Goal: Ask a question

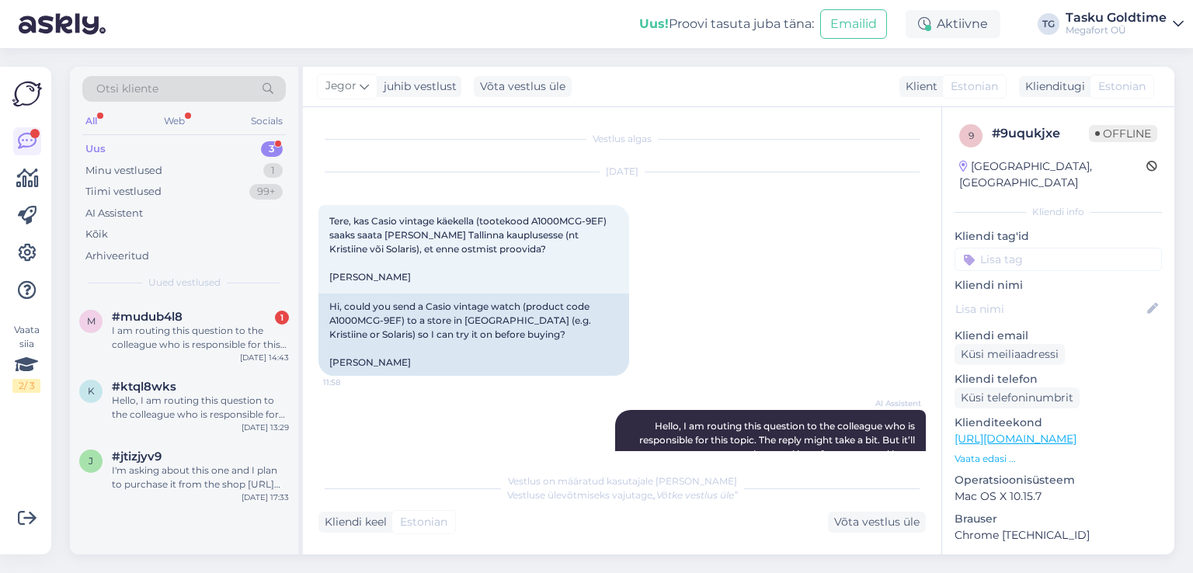
click at [183, 310] on span "#mudub4l8" at bounding box center [147, 317] width 71 height 14
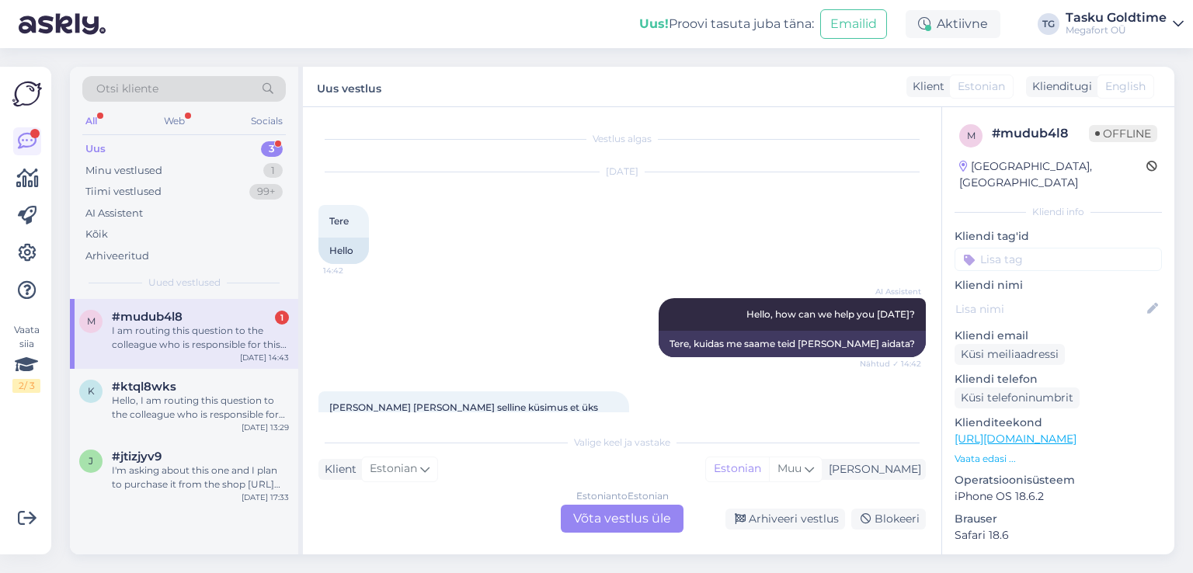
scroll to position [232, 0]
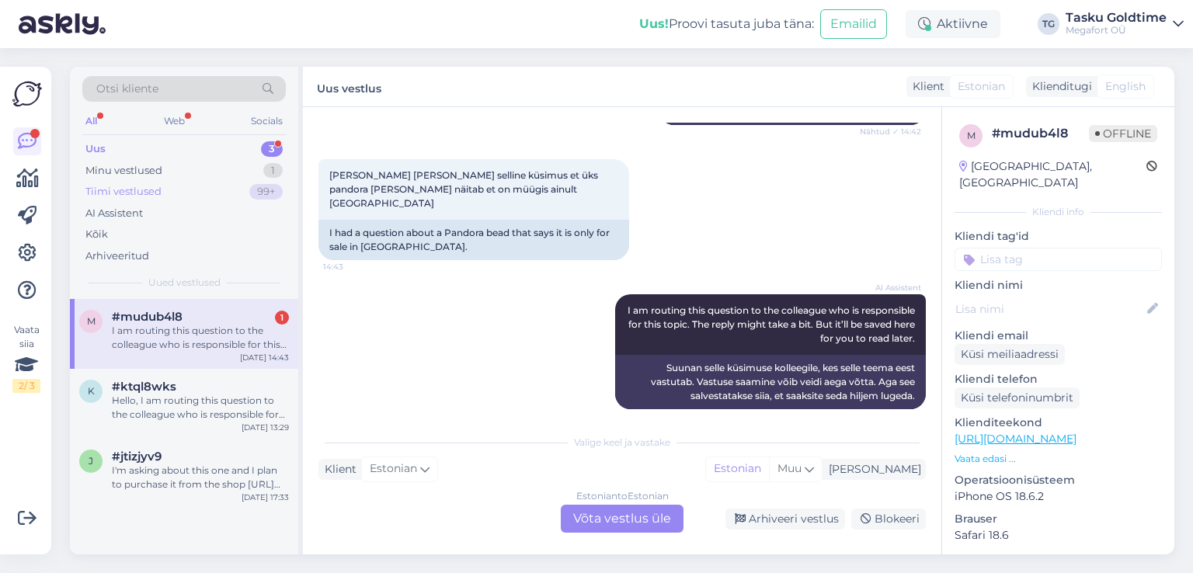
click at [245, 190] on div "Tiimi vestlused 99+" at bounding box center [183, 192] width 203 height 22
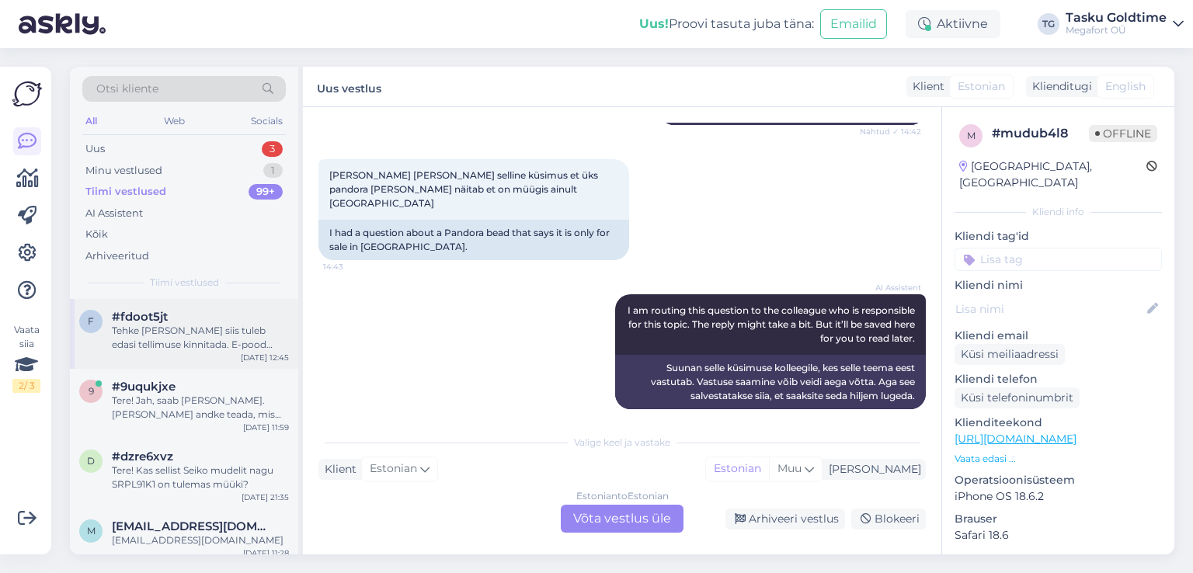
click at [256, 339] on div "Tehke [PERSON_NAME] siis tuleb edasi tellimuse kinnitada. E-pood suunab [PERSON…" at bounding box center [200, 338] width 177 height 28
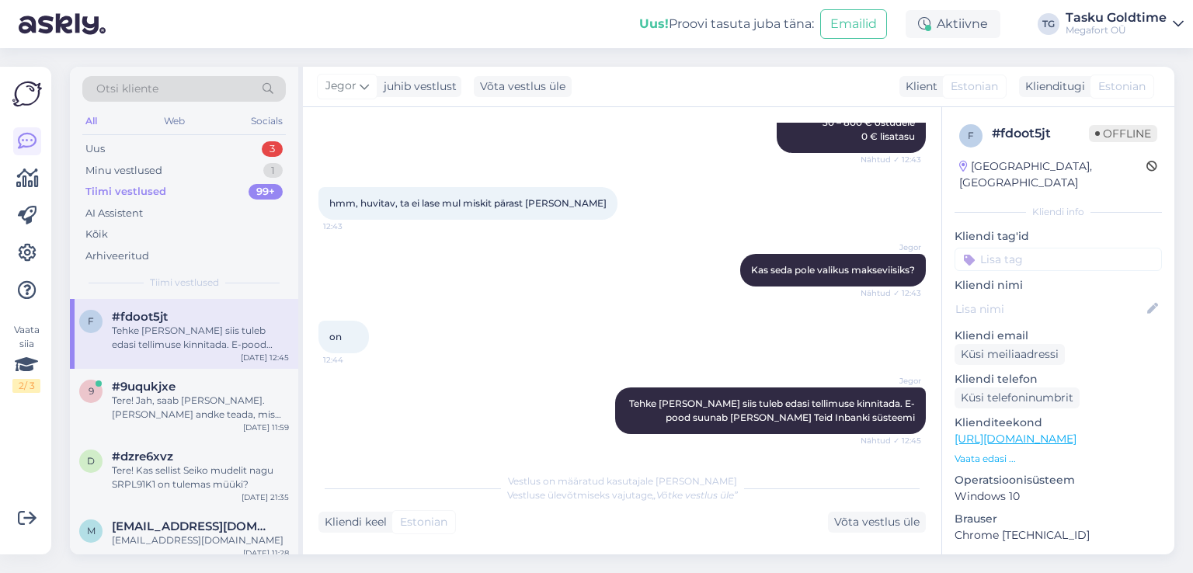
scroll to position [1231, 0]
click at [219, 388] on div "#9uqukjxe" at bounding box center [200, 387] width 177 height 14
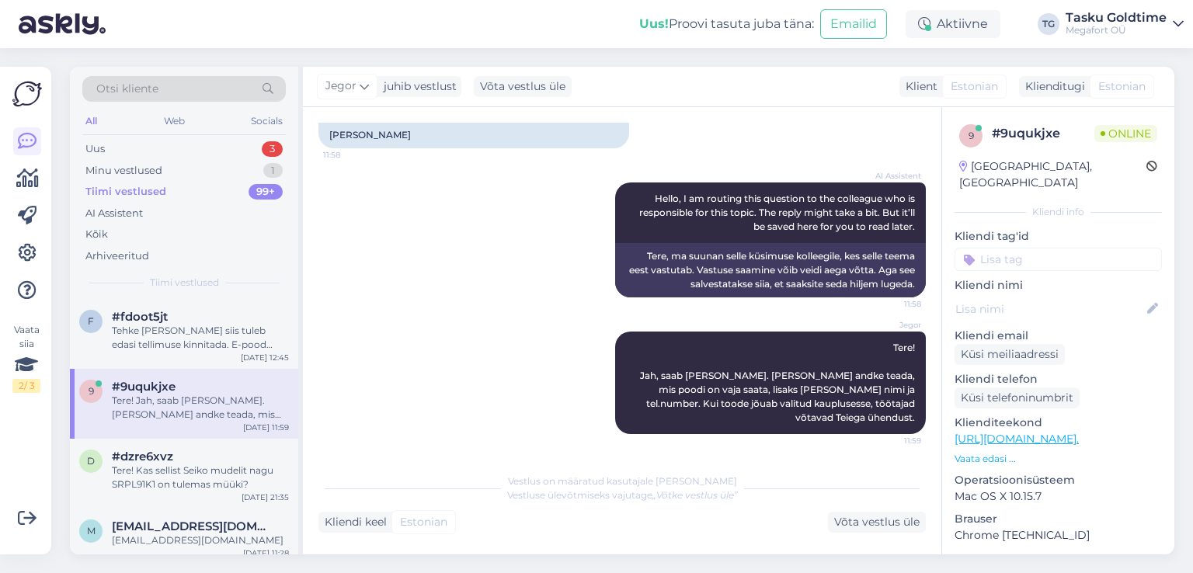
scroll to position [86, 0]
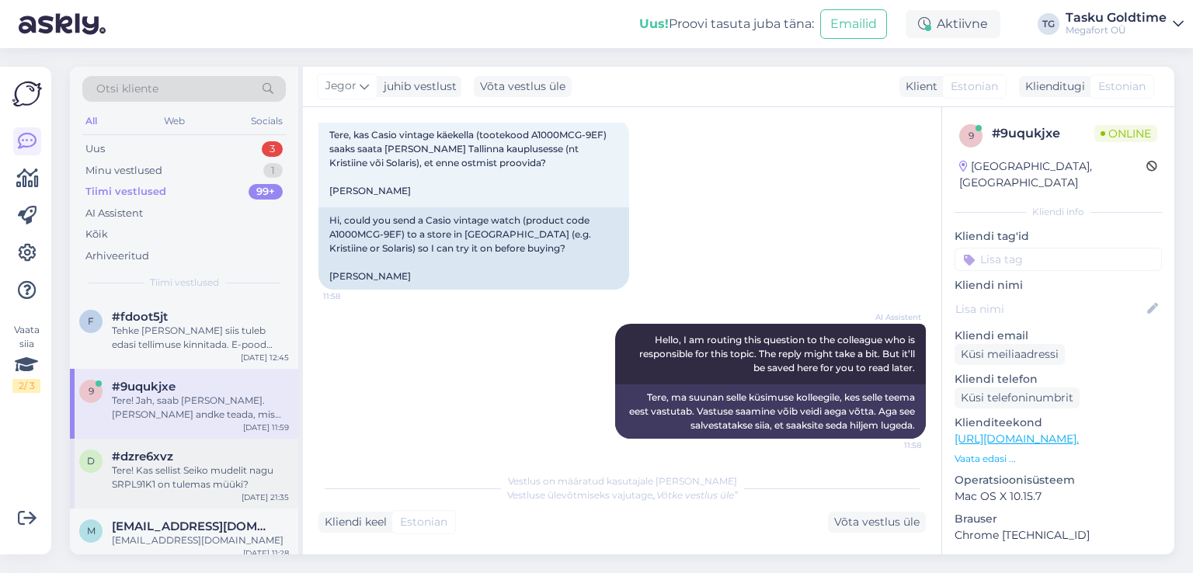
click at [225, 470] on div "Tere! Kas sellist Seiko mudelit nagu SRPL91K1 on tulemas müüki?" at bounding box center [200, 478] width 177 height 28
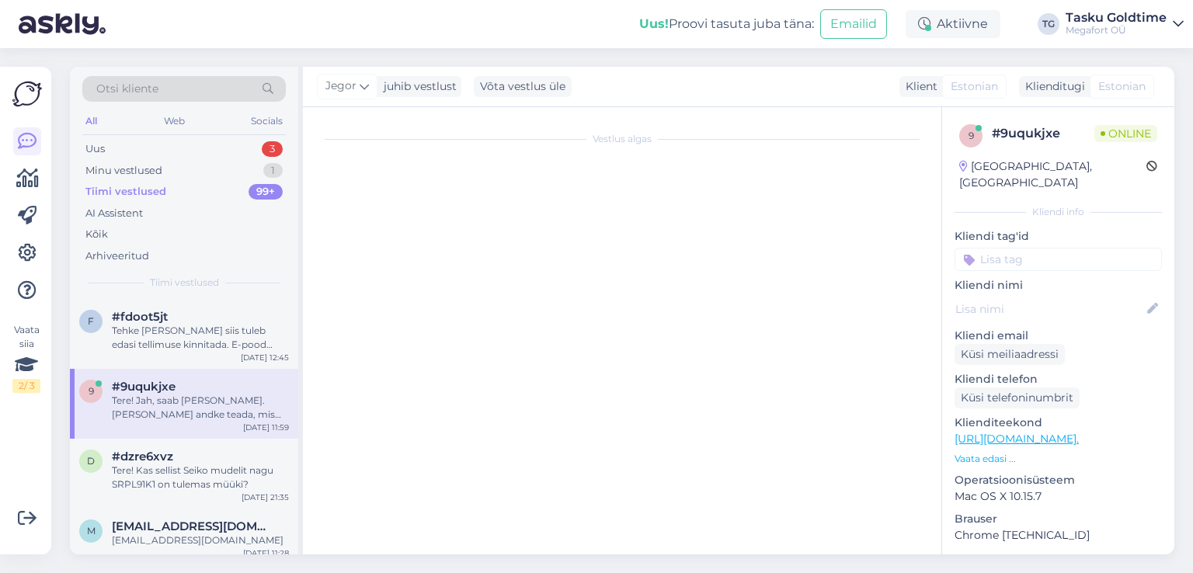
scroll to position [0, 0]
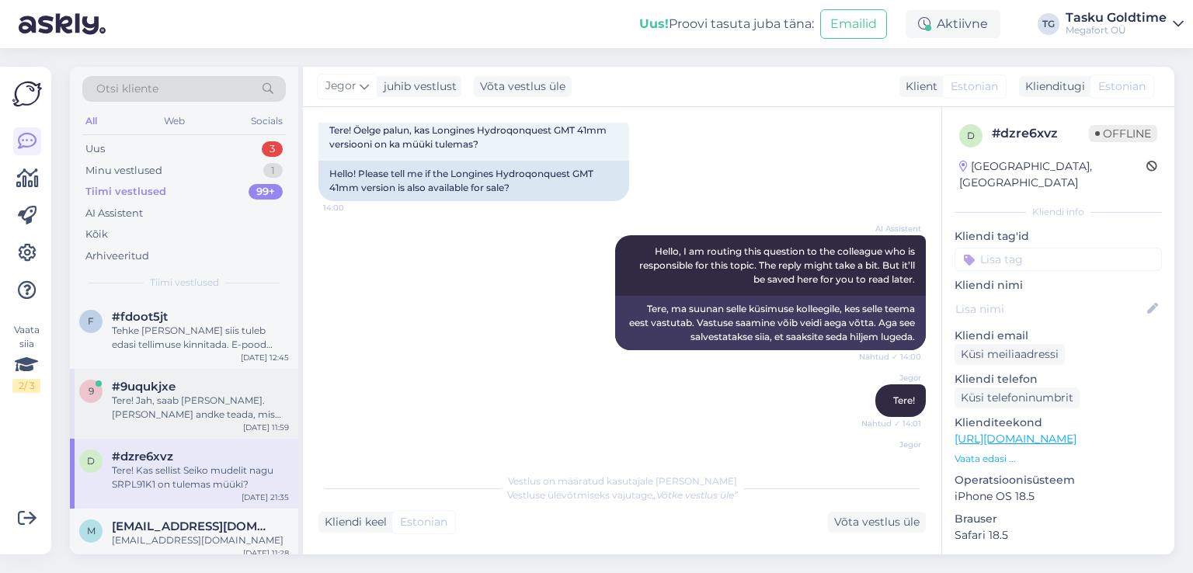
click at [234, 414] on div "Tere! Jah, saab [PERSON_NAME]. [PERSON_NAME] andke teada, mis poodi on vaja saa…" at bounding box center [200, 408] width 177 height 28
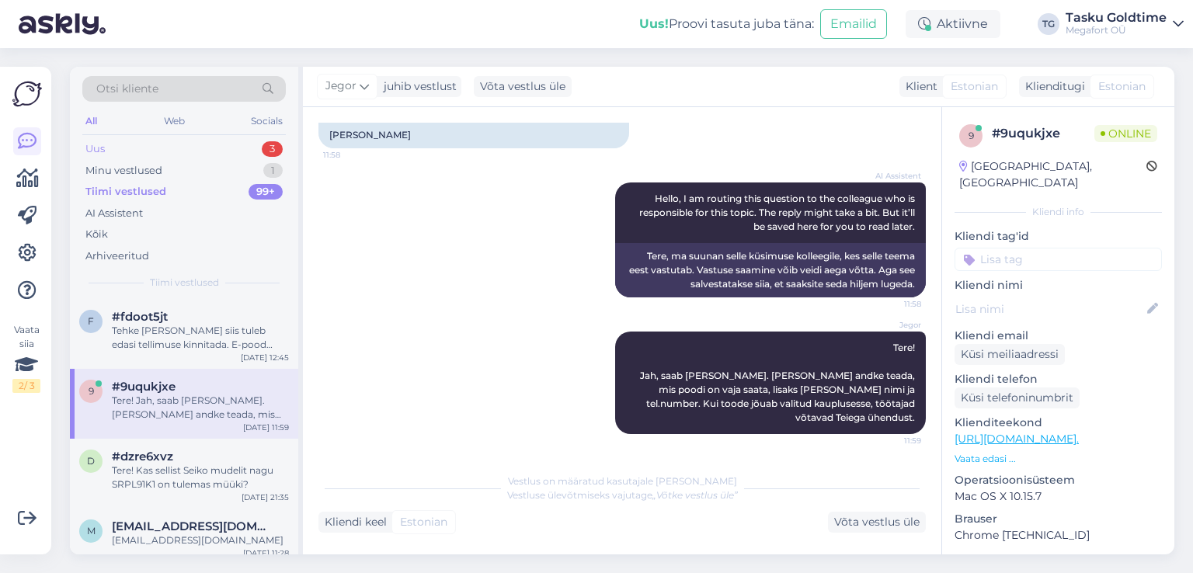
click at [214, 143] on div "Uus 3" at bounding box center [183, 149] width 203 height 22
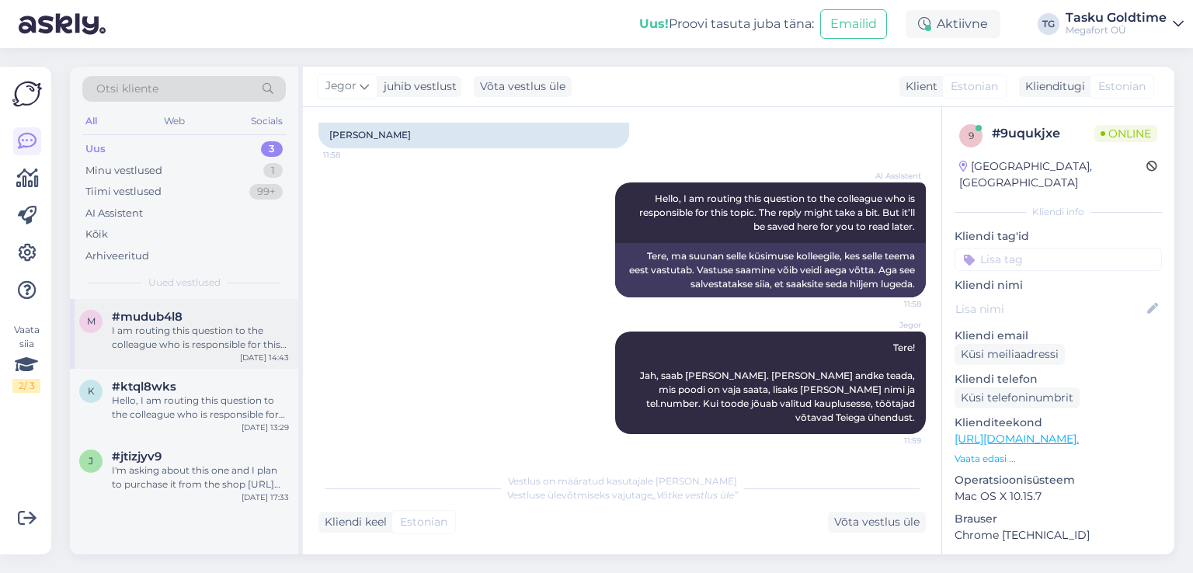
click at [222, 338] on div "I am routing this question to the colleague who is responsible for this topic. …" at bounding box center [200, 338] width 177 height 28
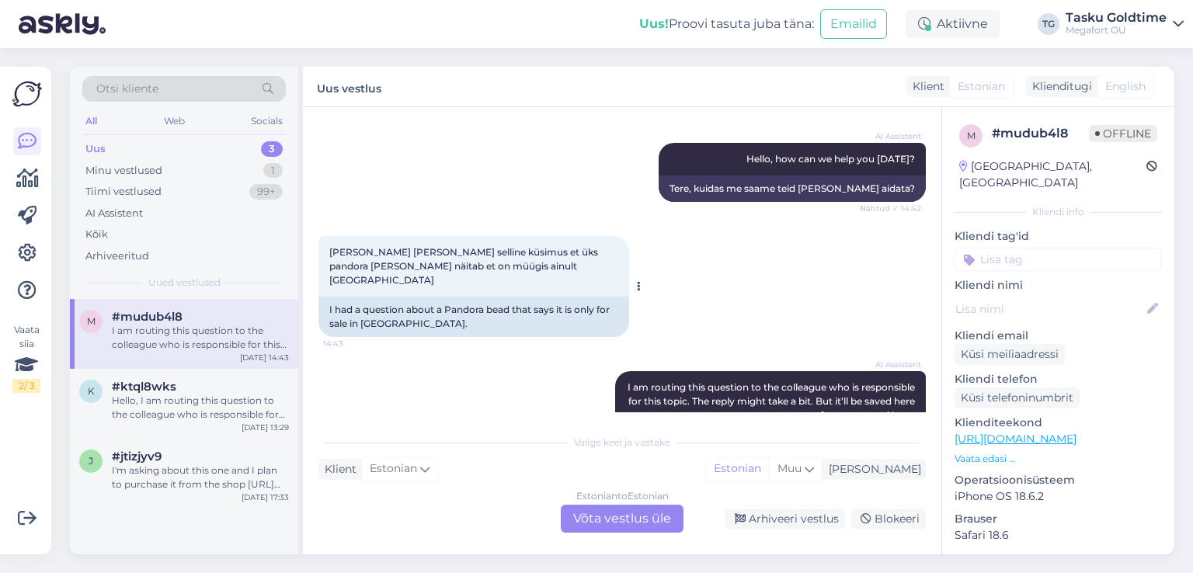
scroll to position [0, 0]
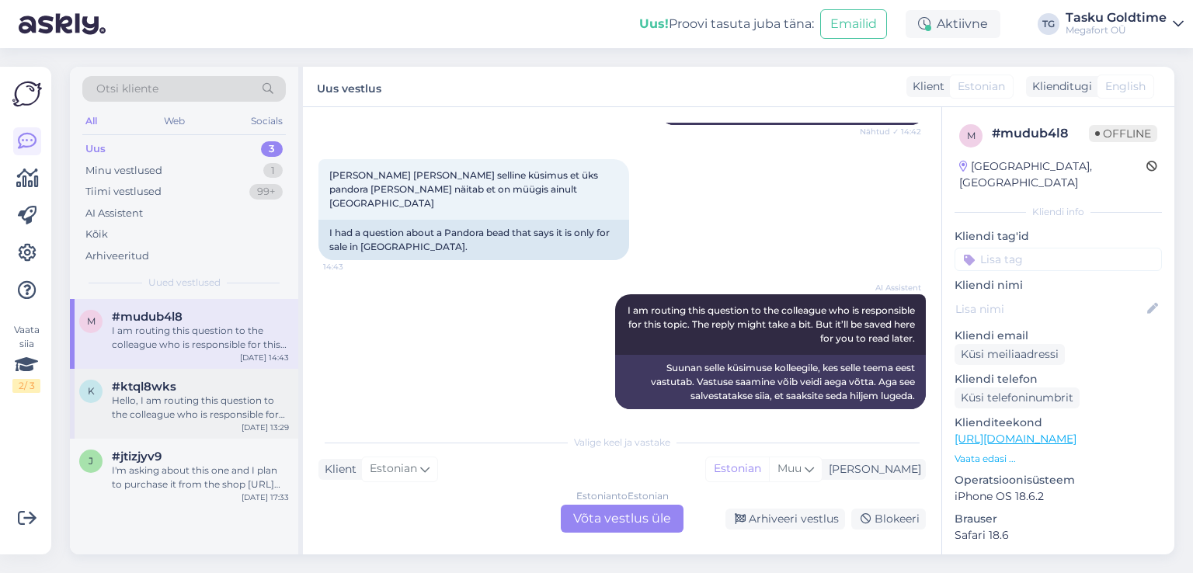
click at [278, 404] on div "Hello, I am routing this question to the colleague who is responsible for this …" at bounding box center [200, 408] width 177 height 28
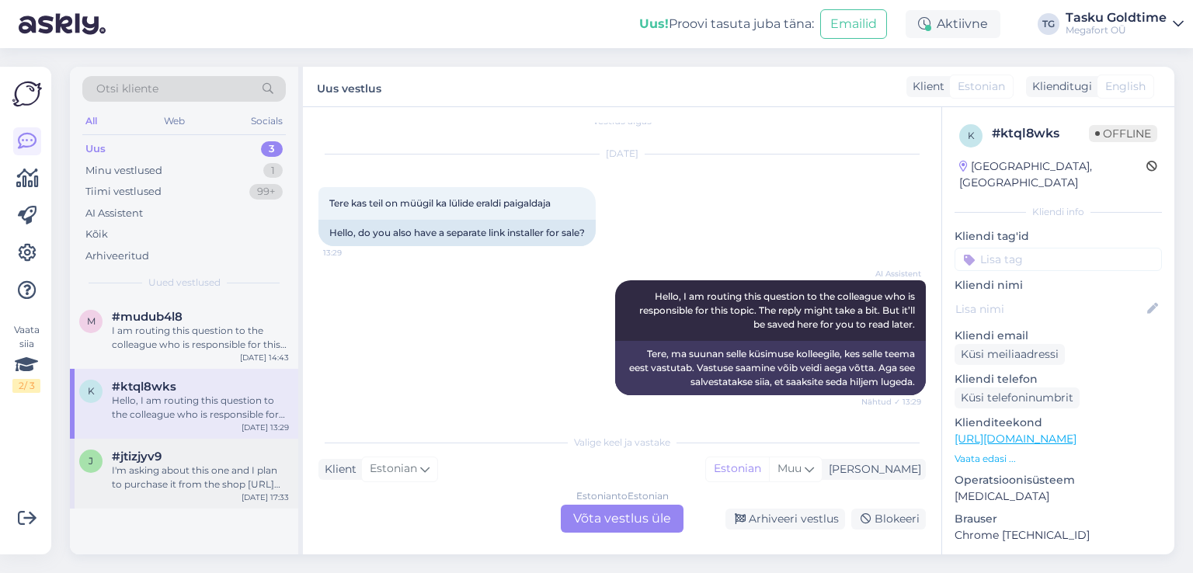
click at [259, 456] on div "#jtizjyv9" at bounding box center [200, 457] width 177 height 14
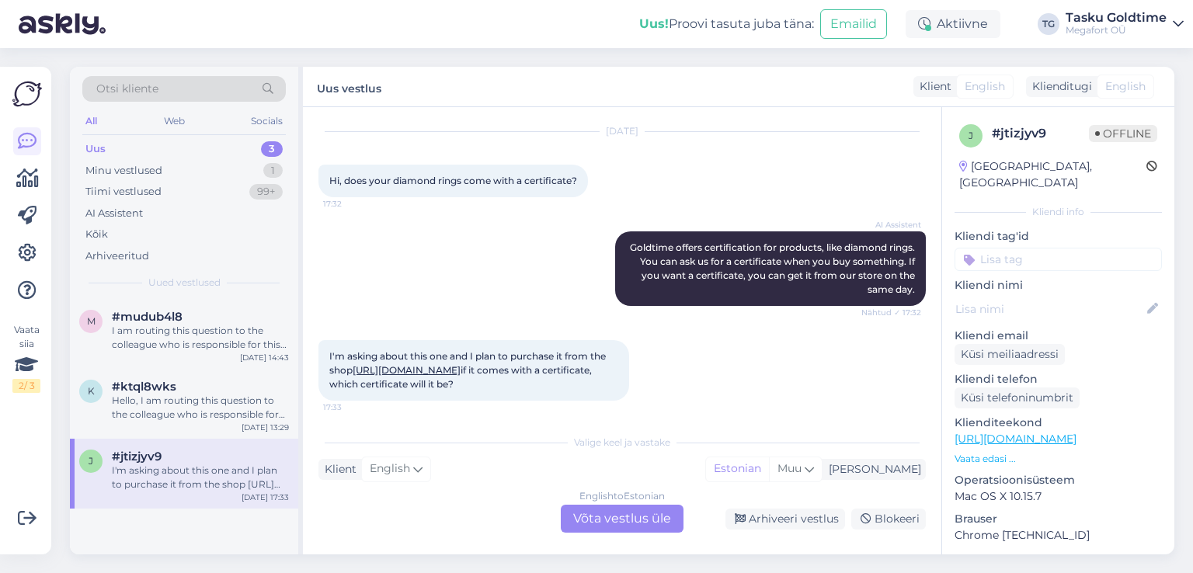
scroll to position [74, 0]
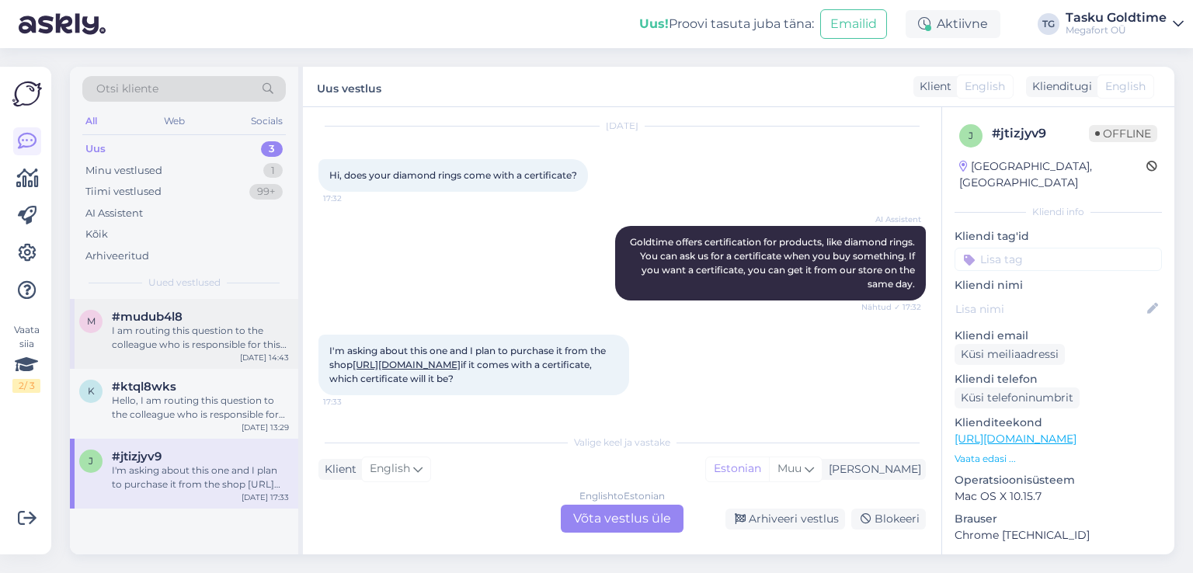
click at [193, 340] on div "I am routing this question to the colleague who is responsible for this topic. …" at bounding box center [200, 338] width 177 height 28
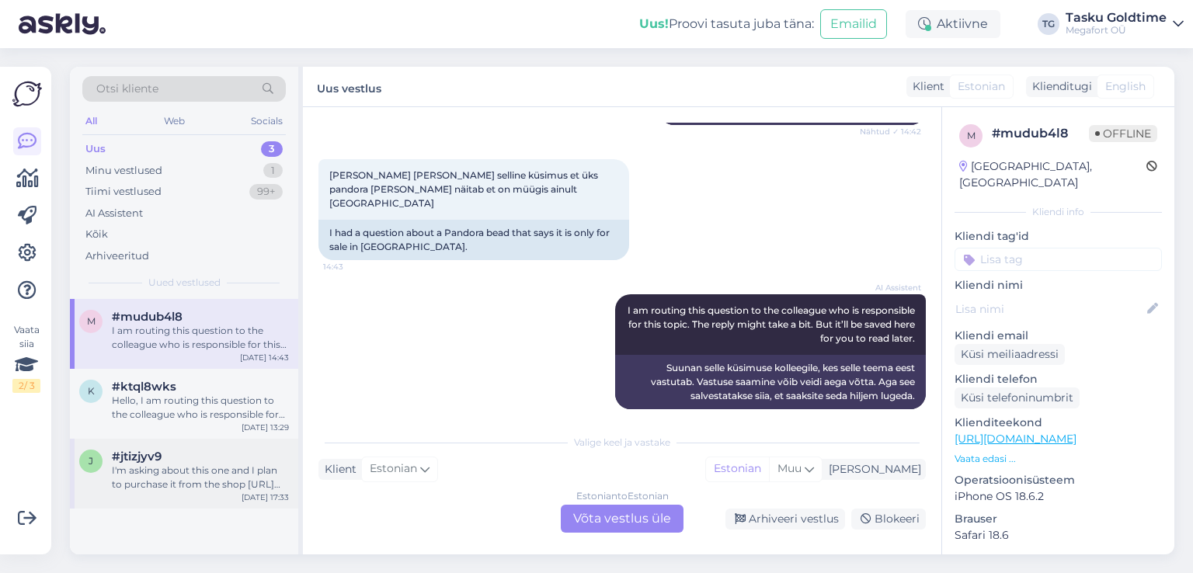
click at [196, 480] on div "I'm asking about this one and I plan to purchase it from the shop [URL][DOMAIN_…" at bounding box center [200, 478] width 177 height 28
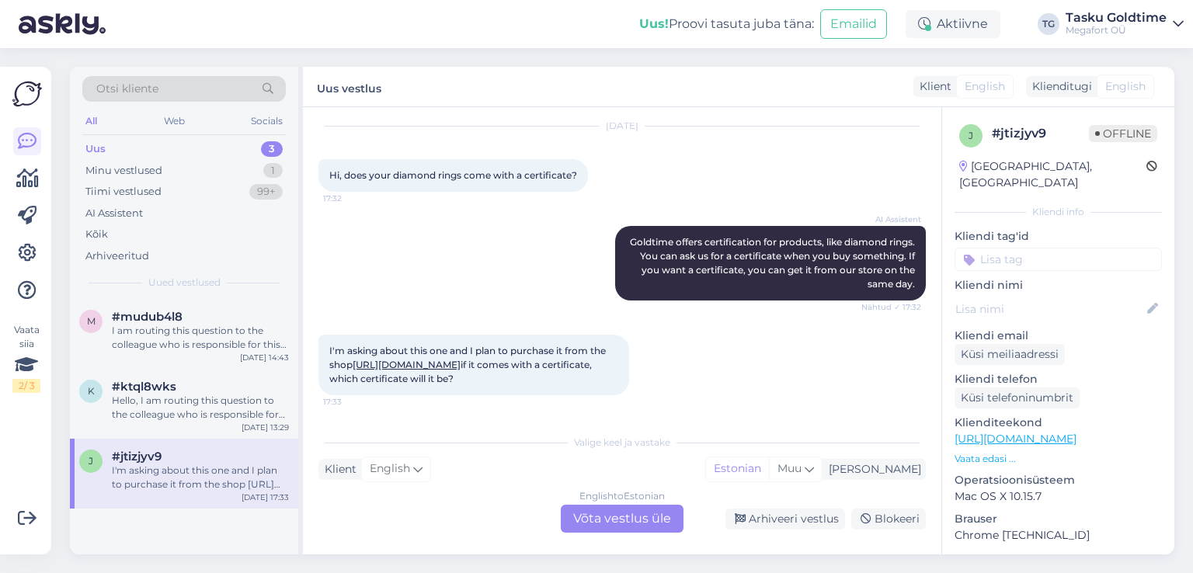
click at [177, 297] on div "Otsi kliente All Web Socials Uus 3 Minu vestlused 1 Tiimi vestlused 99+ AI Assi…" at bounding box center [184, 183] width 228 height 232
click at [180, 321] on span "#mudub4l8" at bounding box center [147, 317] width 71 height 14
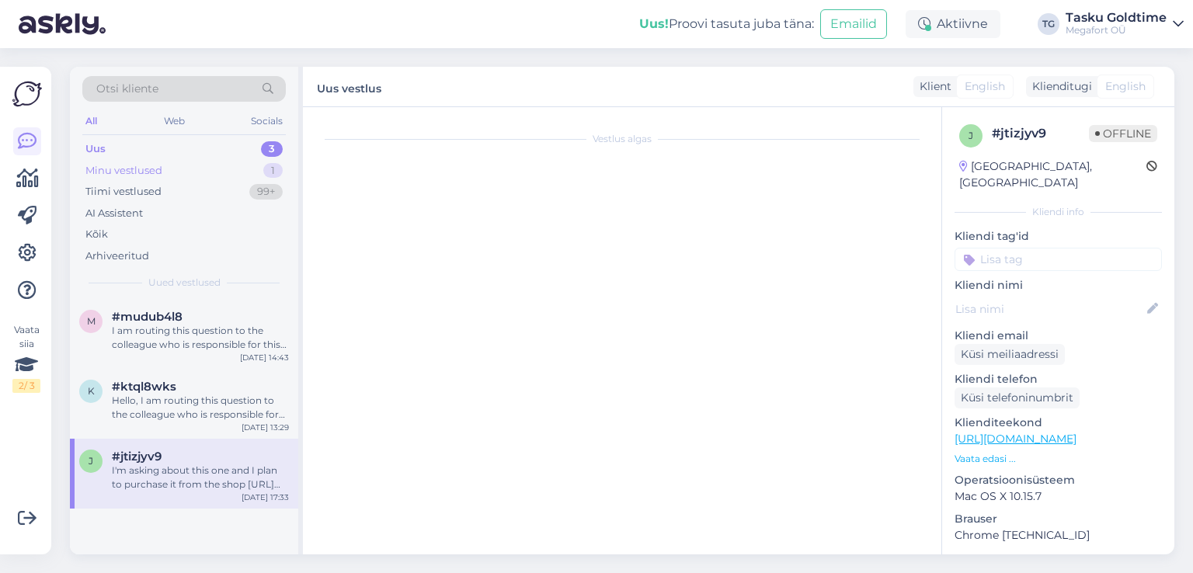
scroll to position [232, 0]
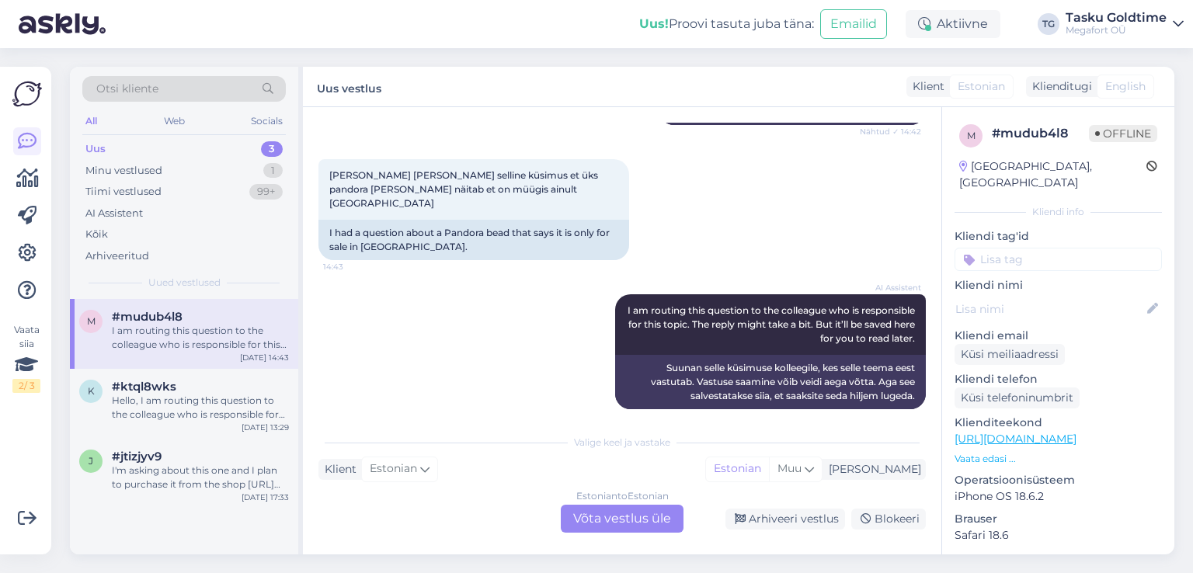
click at [182, 144] on div "Uus 3" at bounding box center [183, 149] width 203 height 22
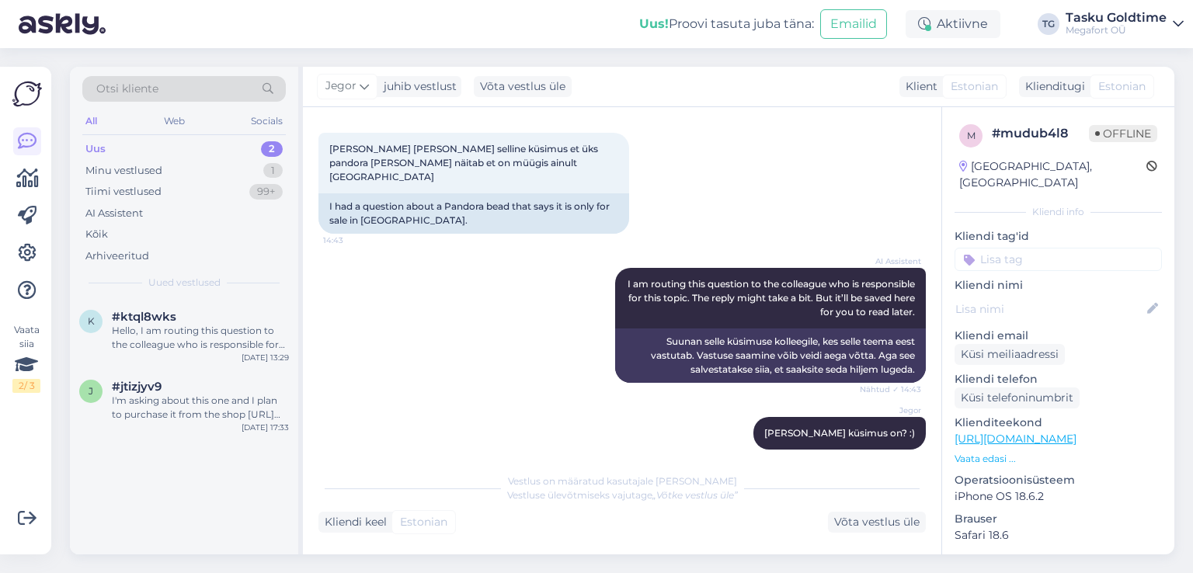
scroll to position [260, 0]
